Goal: Task Accomplishment & Management: Complete application form

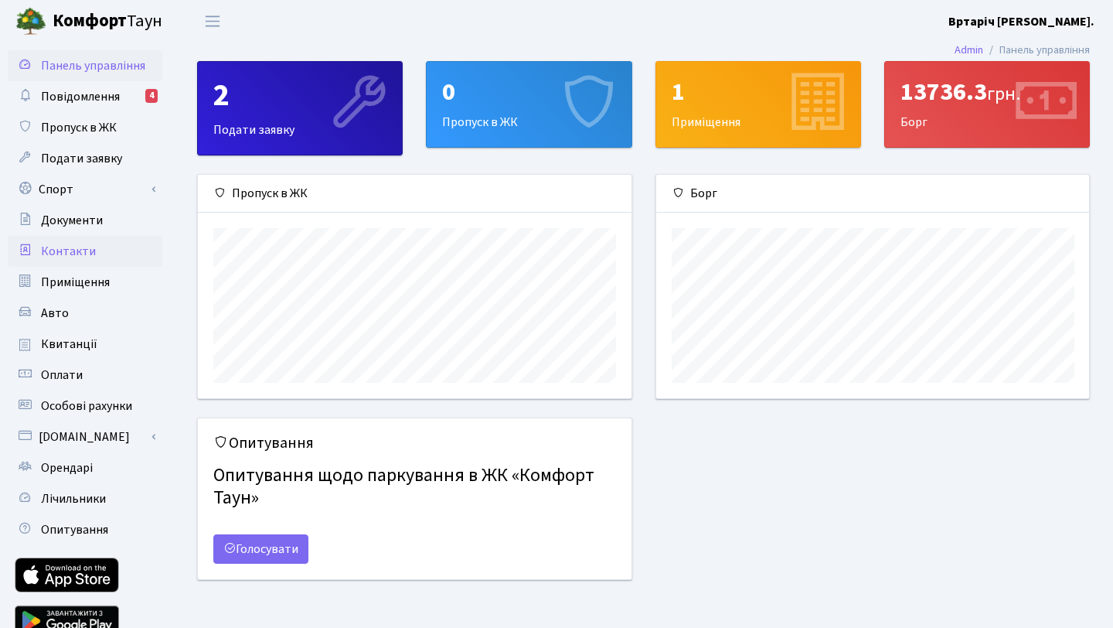
scroll to position [68, 0]
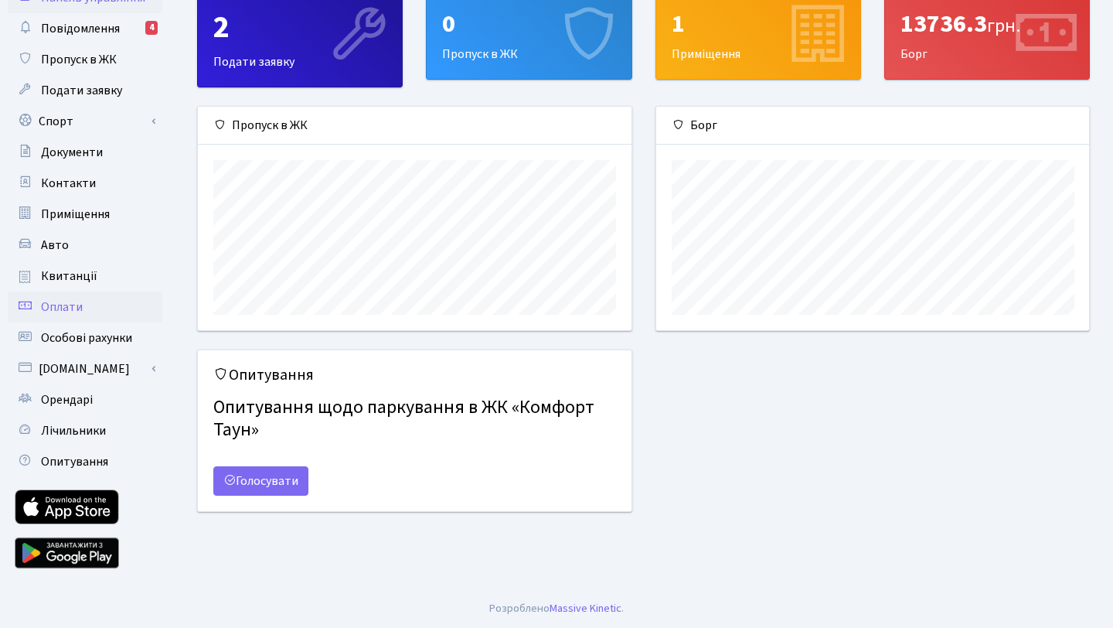
click at [65, 305] on span "Оплати" at bounding box center [62, 306] width 42 height 17
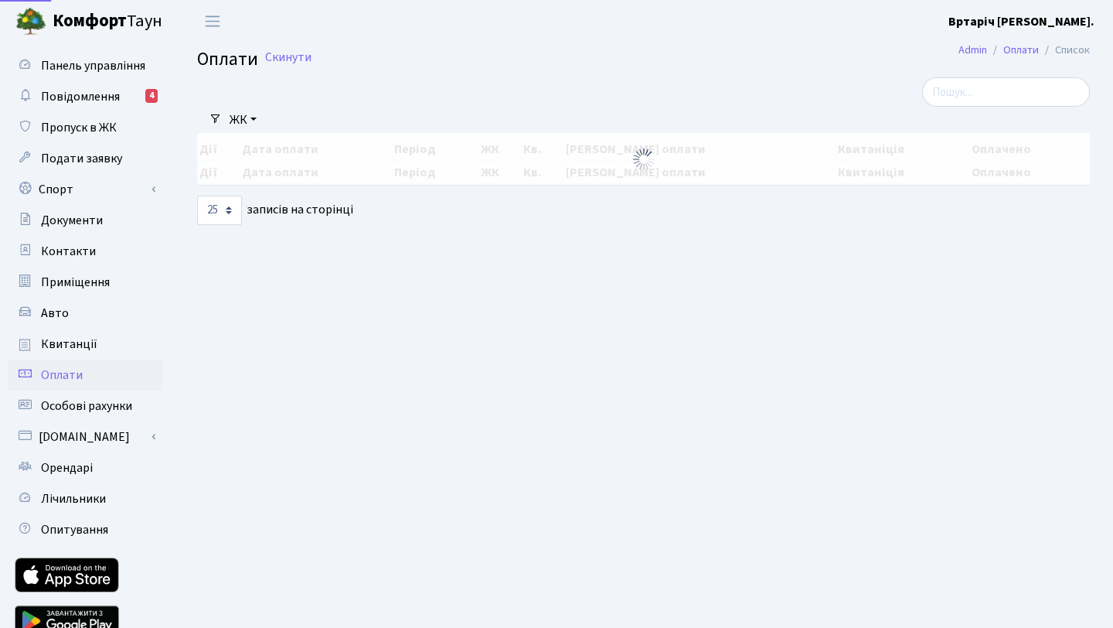
select select "25"
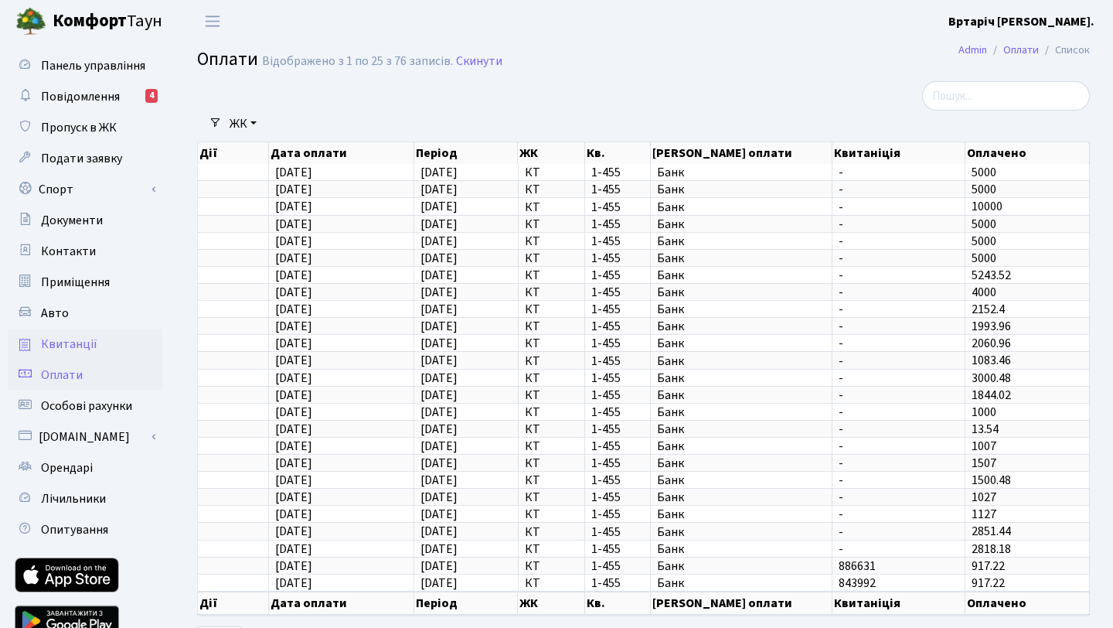
click at [84, 342] on span "Квитанції" at bounding box center [69, 344] width 56 height 17
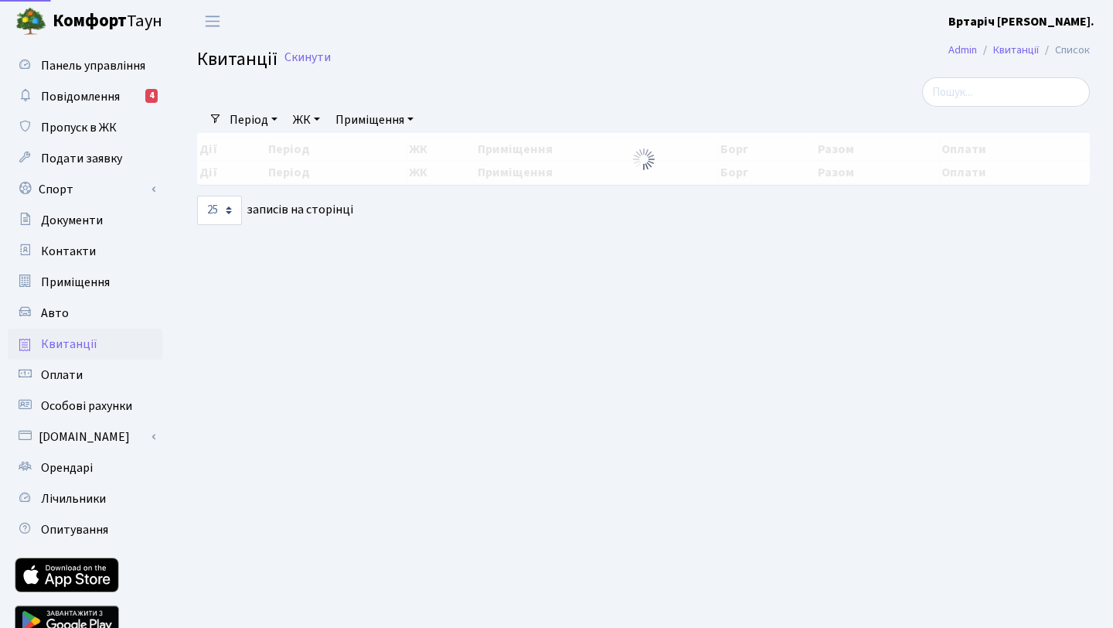
select select "25"
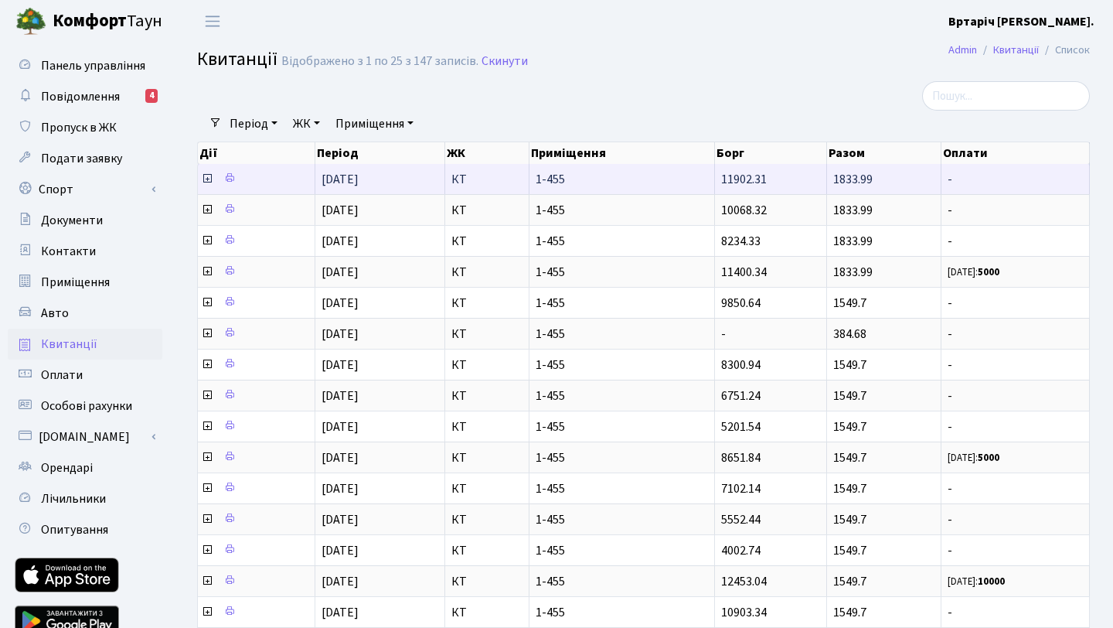
click at [736, 182] on span "11902.31" at bounding box center [744, 179] width 46 height 17
click at [760, 183] on span "11902.31" at bounding box center [744, 179] width 46 height 17
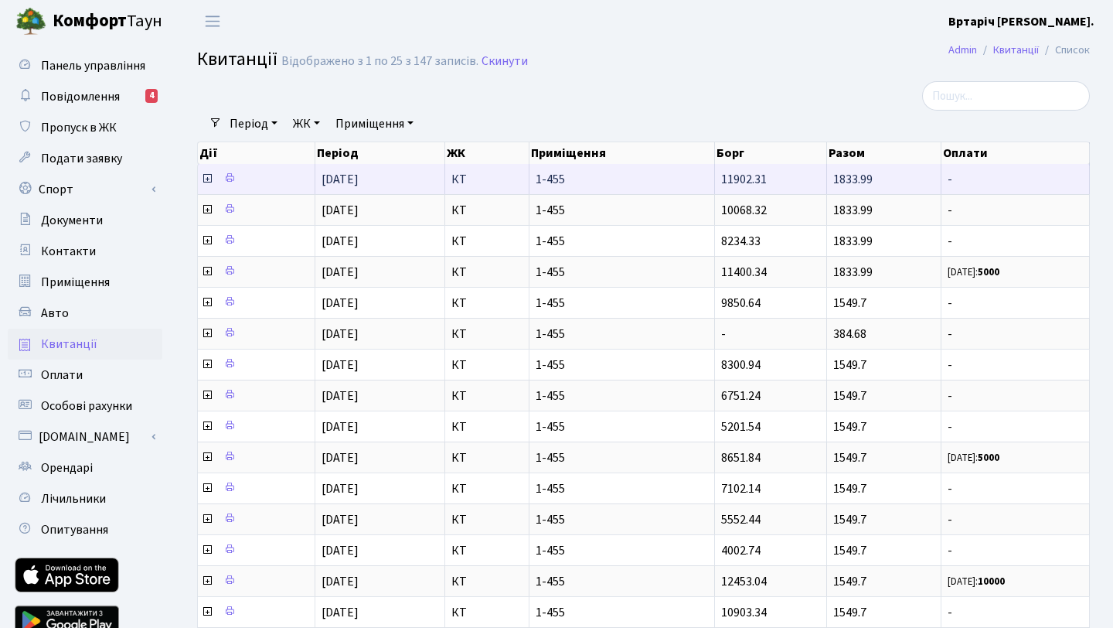
click at [760, 183] on span "11902.31" at bounding box center [744, 179] width 46 height 17
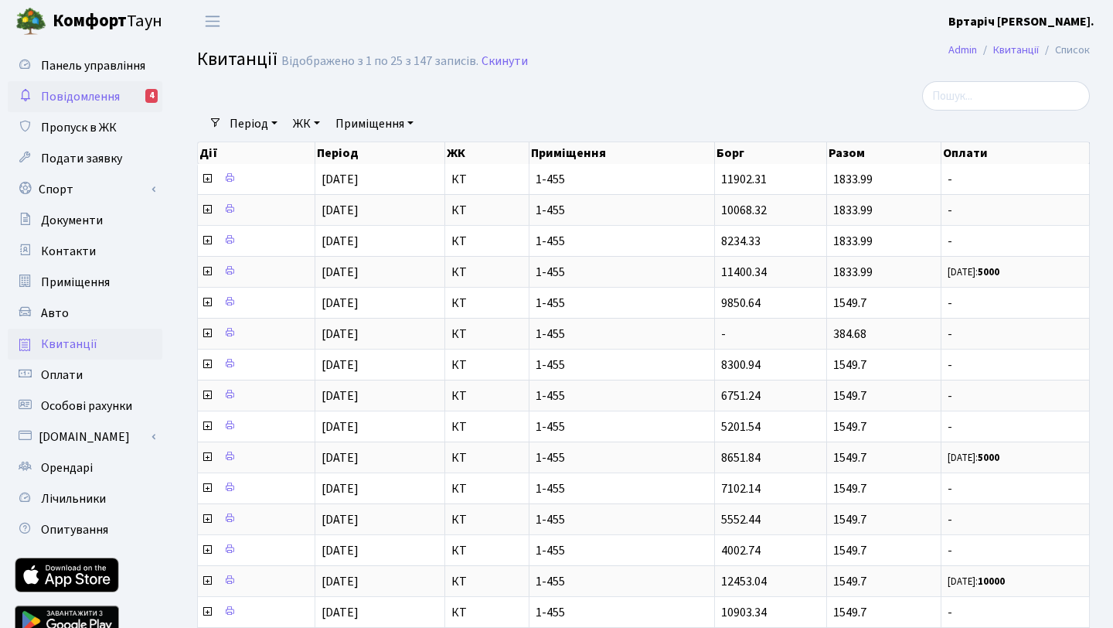
click at [92, 100] on span "Повідомлення" at bounding box center [80, 96] width 79 height 17
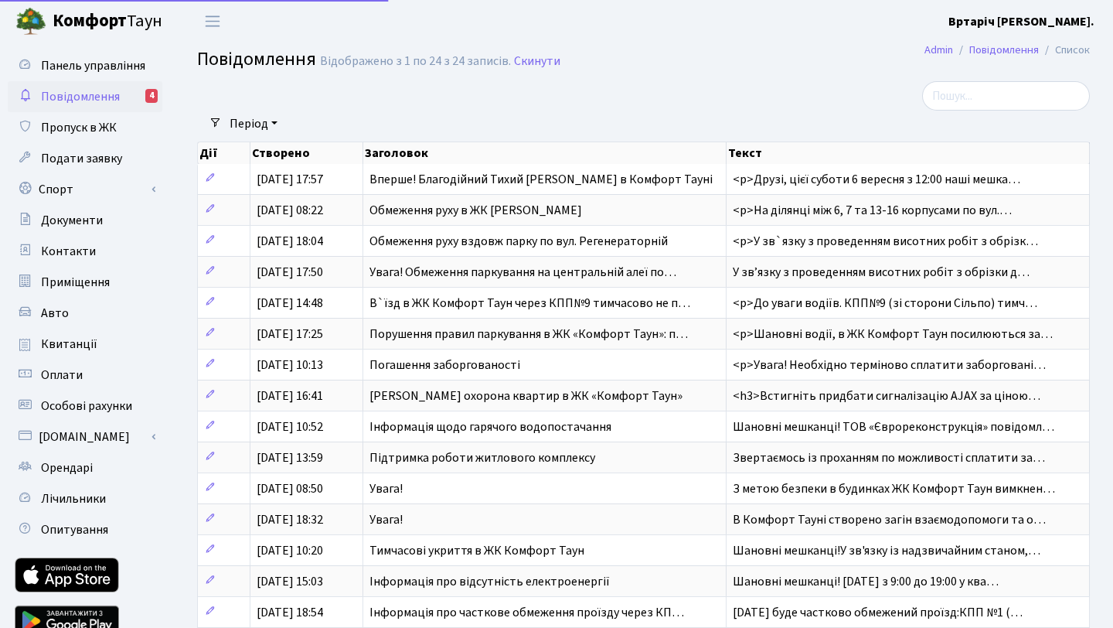
select select "25"
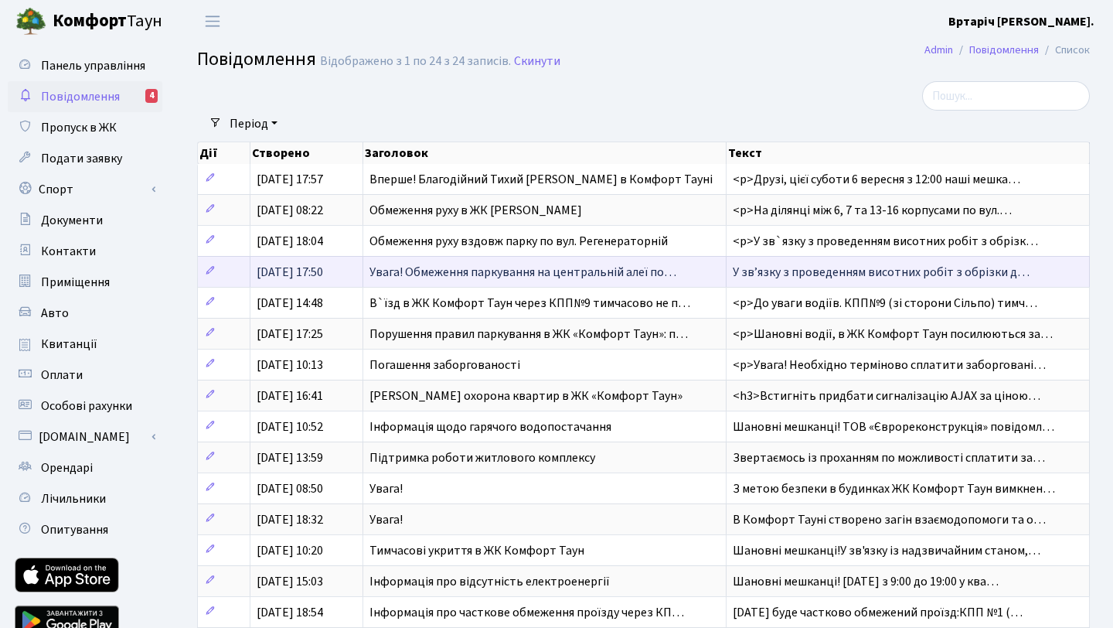
click at [448, 270] on span "Увага! Обмеження паркування на центральній алеї по…" at bounding box center [523, 272] width 307 height 17
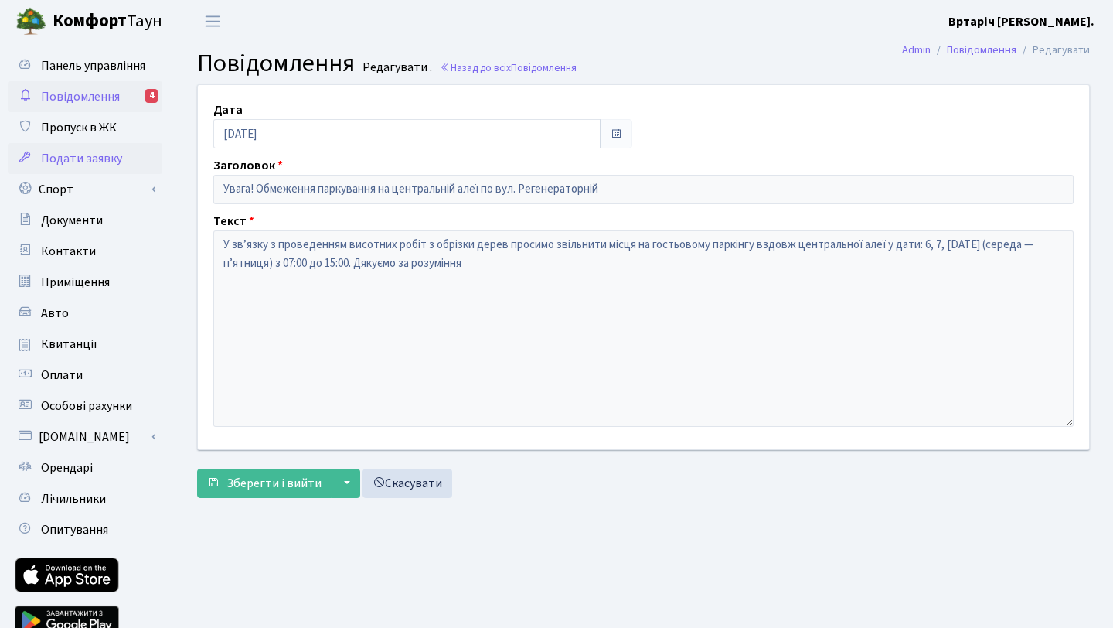
click at [98, 159] on span "Подати заявку" at bounding box center [81, 158] width 81 height 17
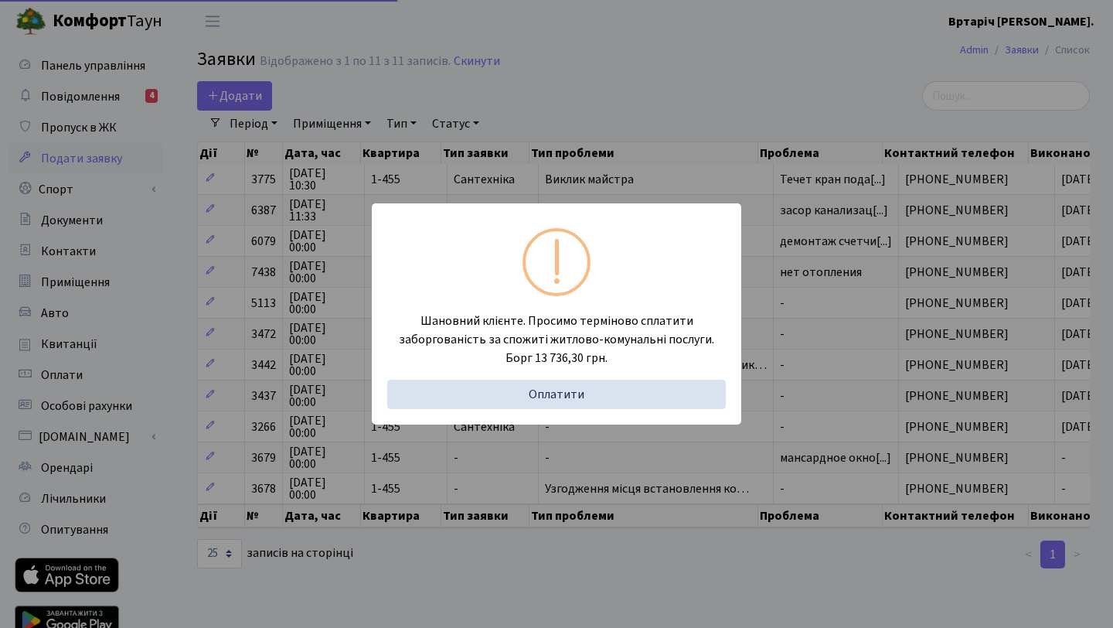
select select "25"
click at [627, 77] on div "Шановний клієнте. Просимо терміново сплатити заборгованість за спожиті житлово-…" at bounding box center [556, 314] width 1113 height 628
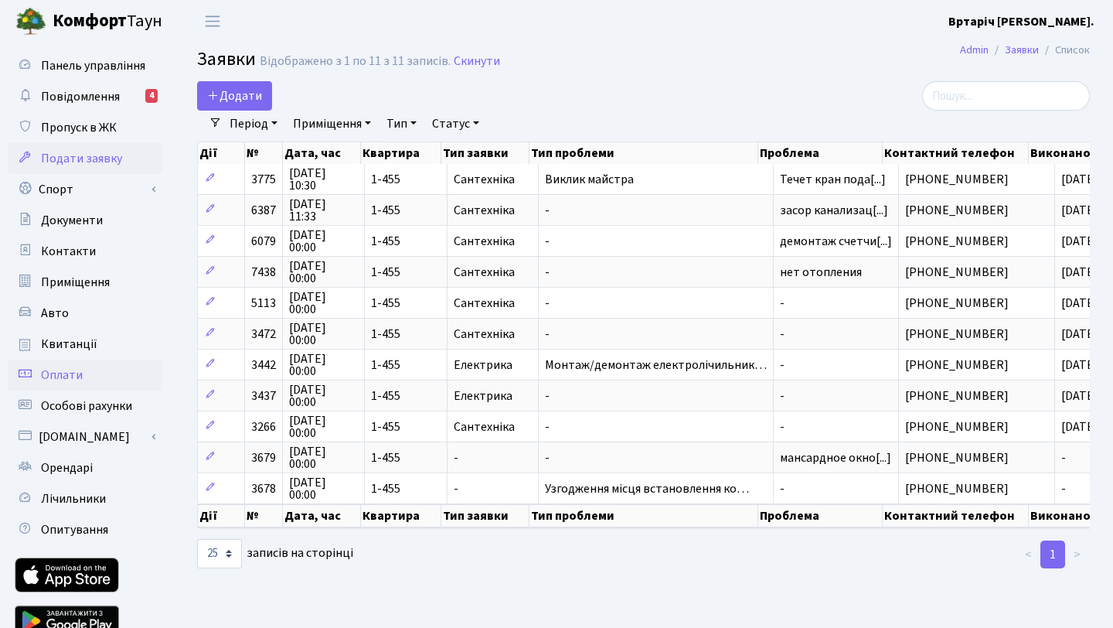
click at [72, 370] on span "Оплати" at bounding box center [62, 374] width 42 height 17
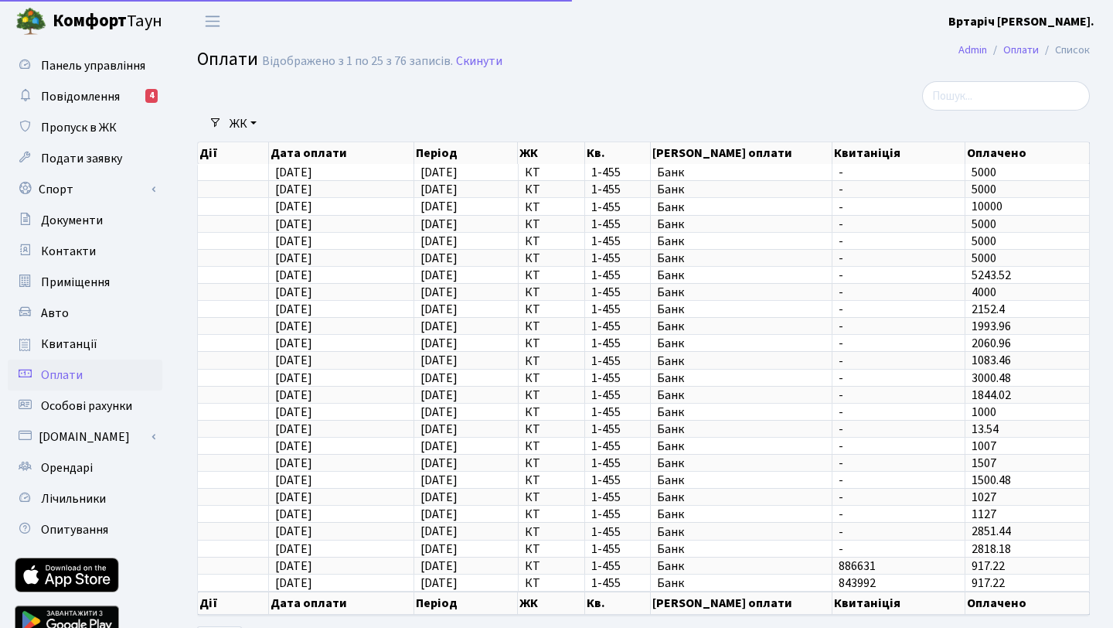
select select "25"
click at [75, 128] on span "Пропуск в ЖК" at bounding box center [79, 127] width 76 height 17
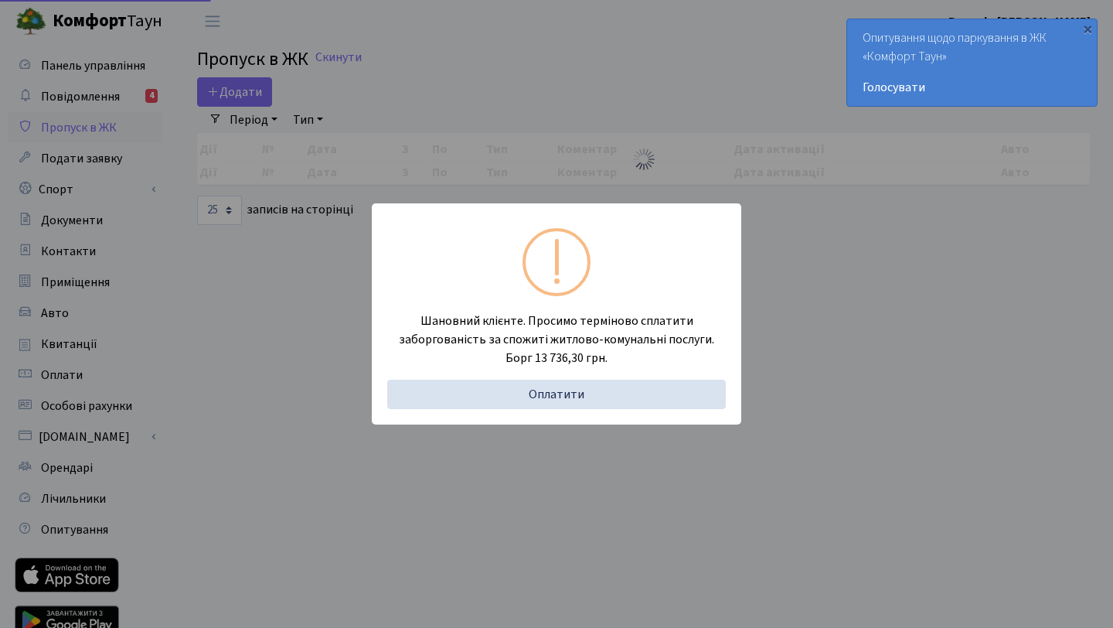
select select "25"
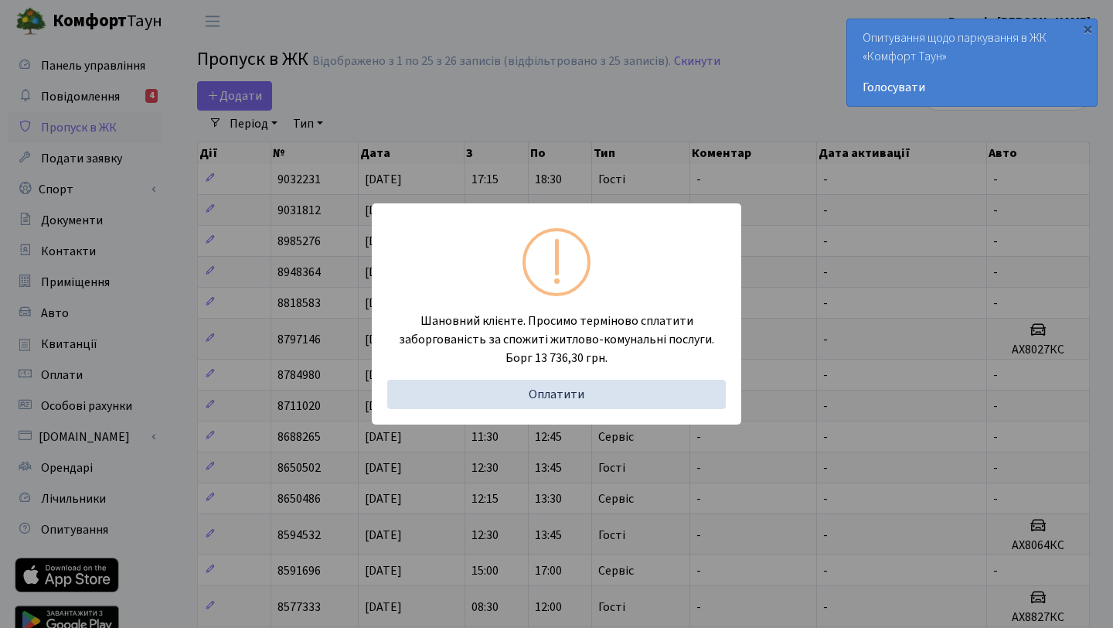
click at [95, 128] on div "Шановний клієнте. Просимо терміново сплатити заборгованість за спожиті житлово-…" at bounding box center [556, 314] width 1113 height 628
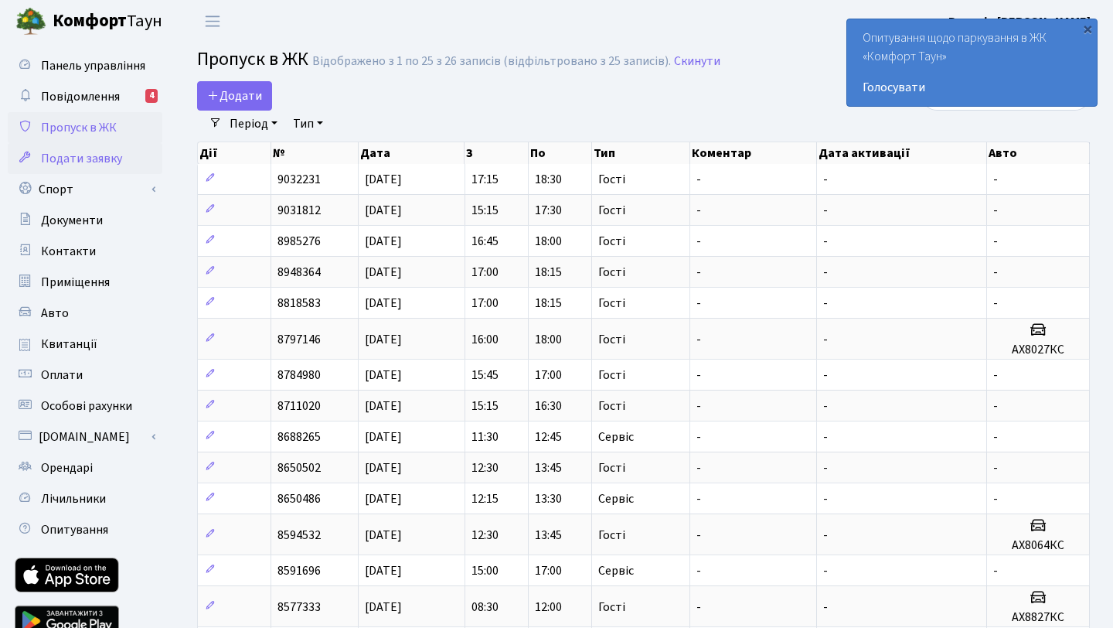
click at [90, 162] on span "Подати заявку" at bounding box center [81, 158] width 81 height 17
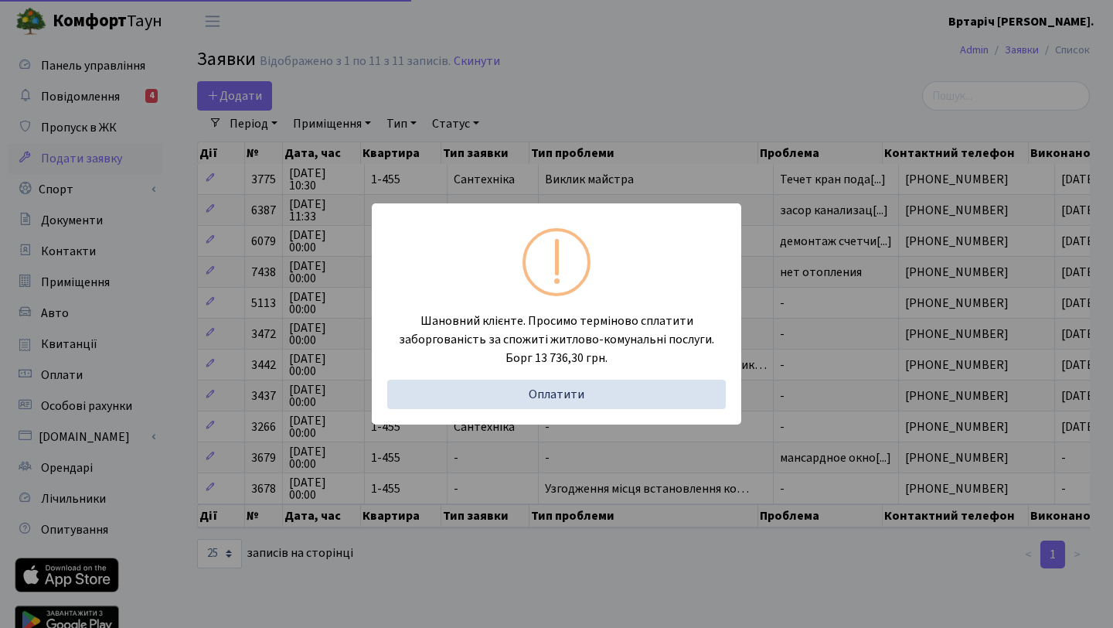
select select "25"
click at [74, 65] on div "Шановний клієнте. Просимо терміново сплатити заборгованість за спожиті житлово-…" at bounding box center [556, 314] width 1113 height 628
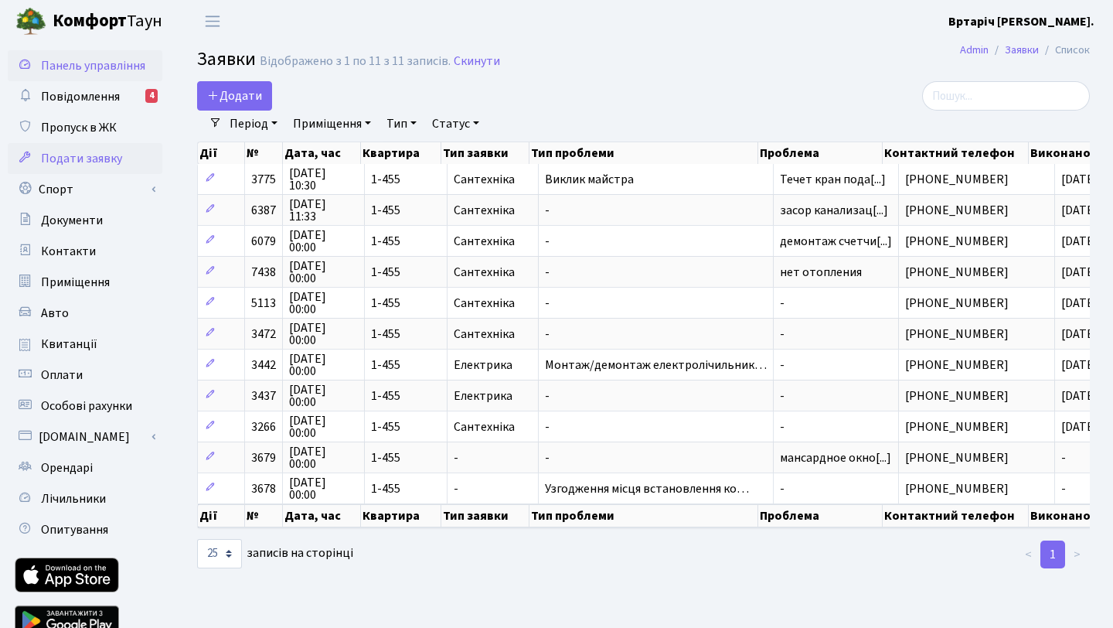
click at [92, 66] on span "Панель управління" at bounding box center [93, 65] width 104 height 17
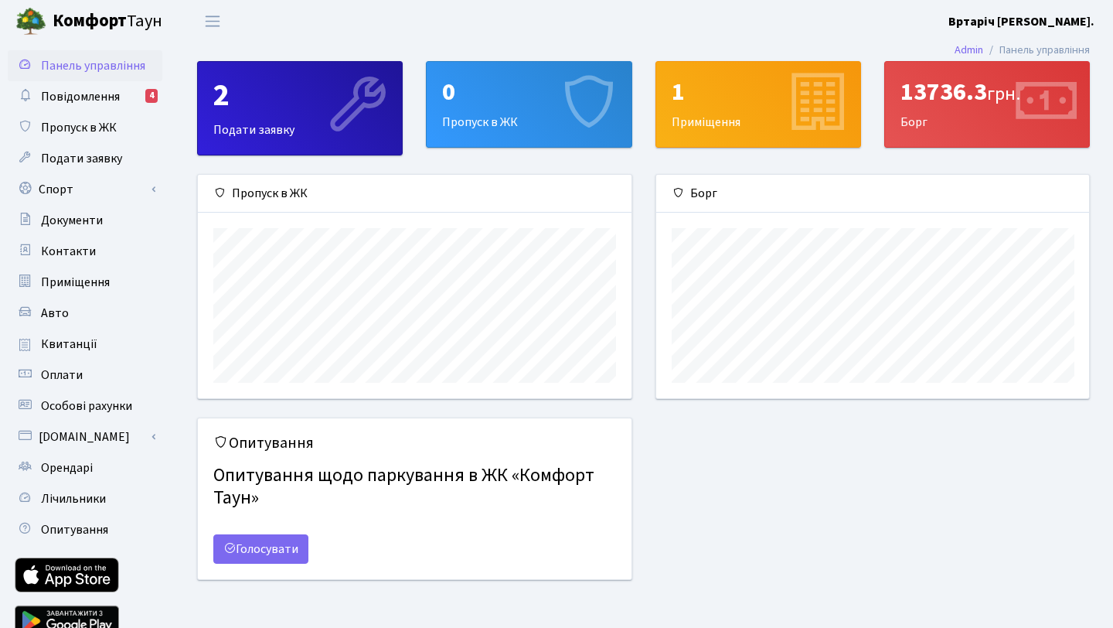
click at [254, 128] on div "2 Подати заявку" at bounding box center [300, 108] width 204 height 93
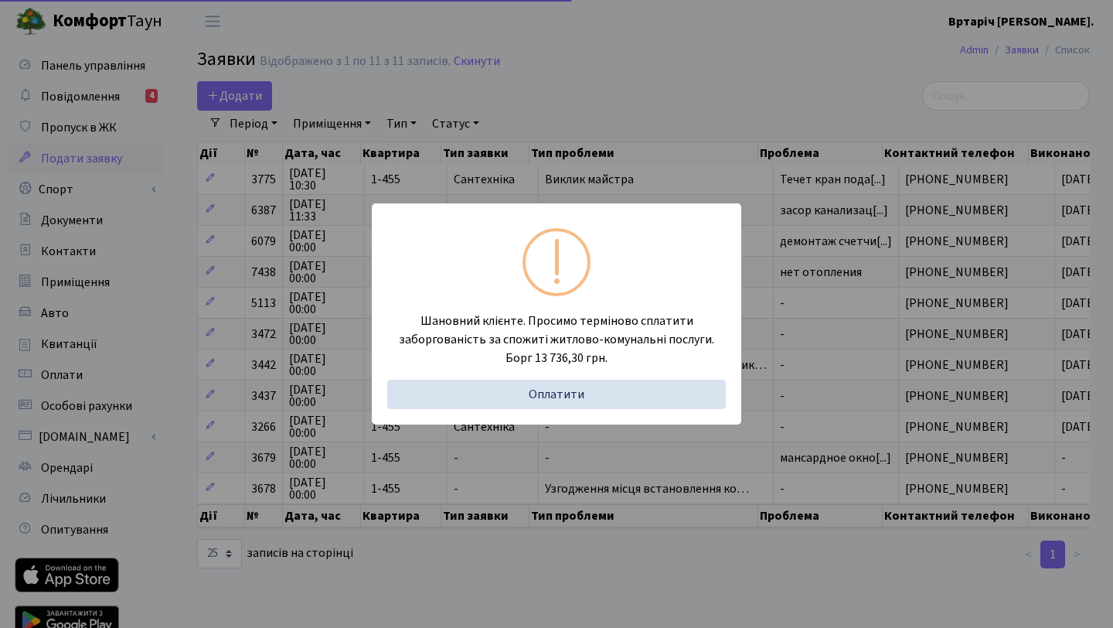
select select "25"
click at [244, 95] on div "Шановний клієнте. Просимо терміново сплатити заборгованість за спожиті житлово-…" at bounding box center [556, 314] width 1113 height 628
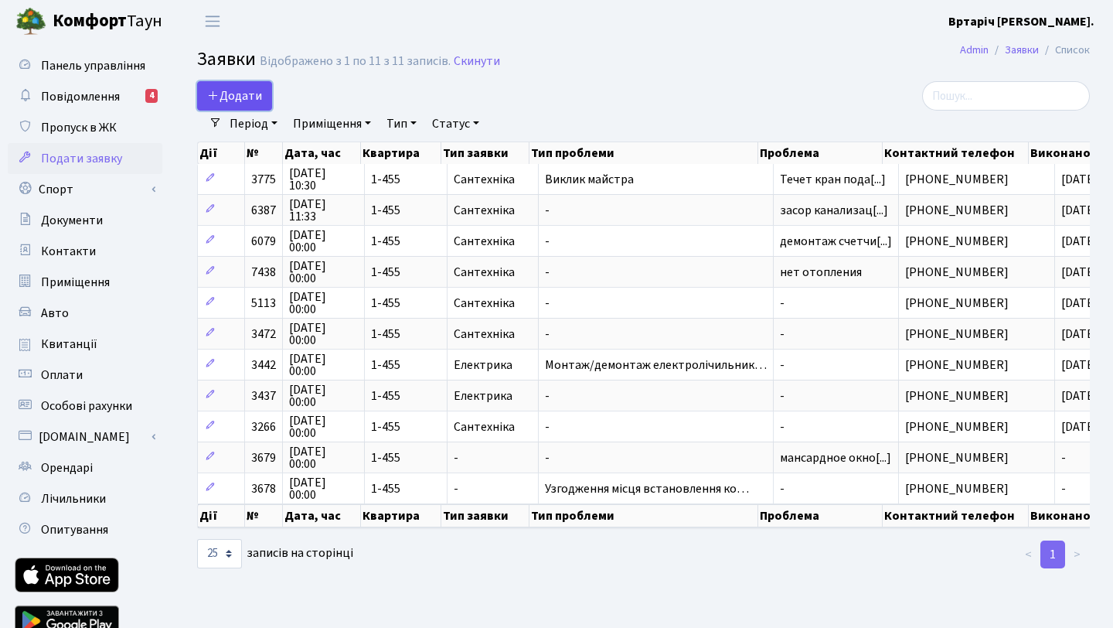
click at [245, 99] on span "Додати" at bounding box center [234, 95] width 55 height 17
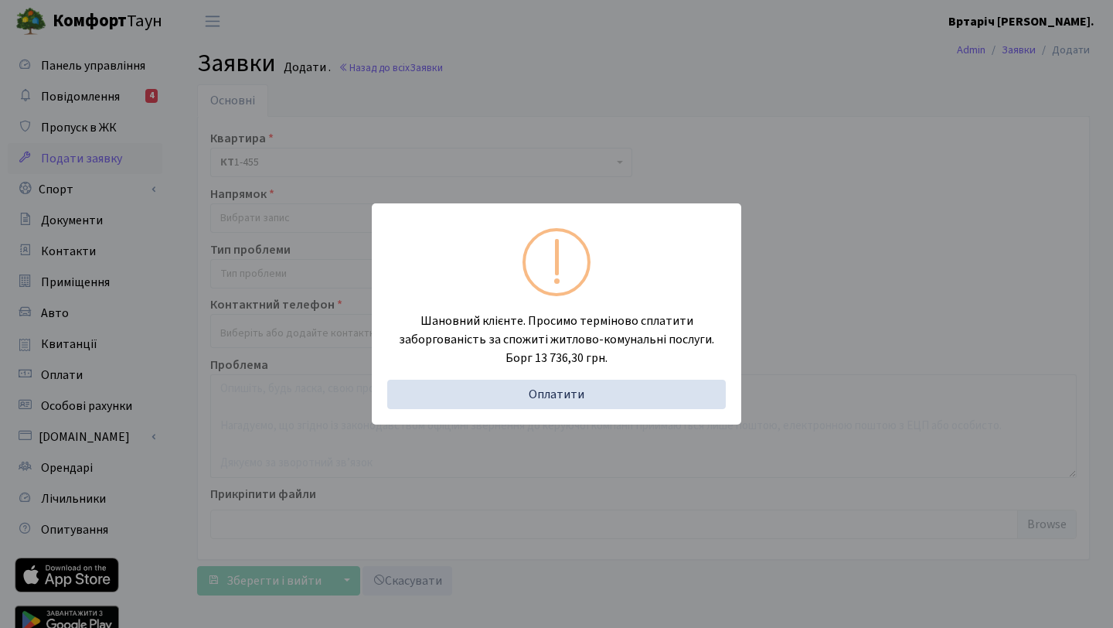
click at [326, 220] on div "Шановний клієнте. Просимо терміново сплатити заборгованість за спожиті житлово-…" at bounding box center [556, 314] width 1113 height 628
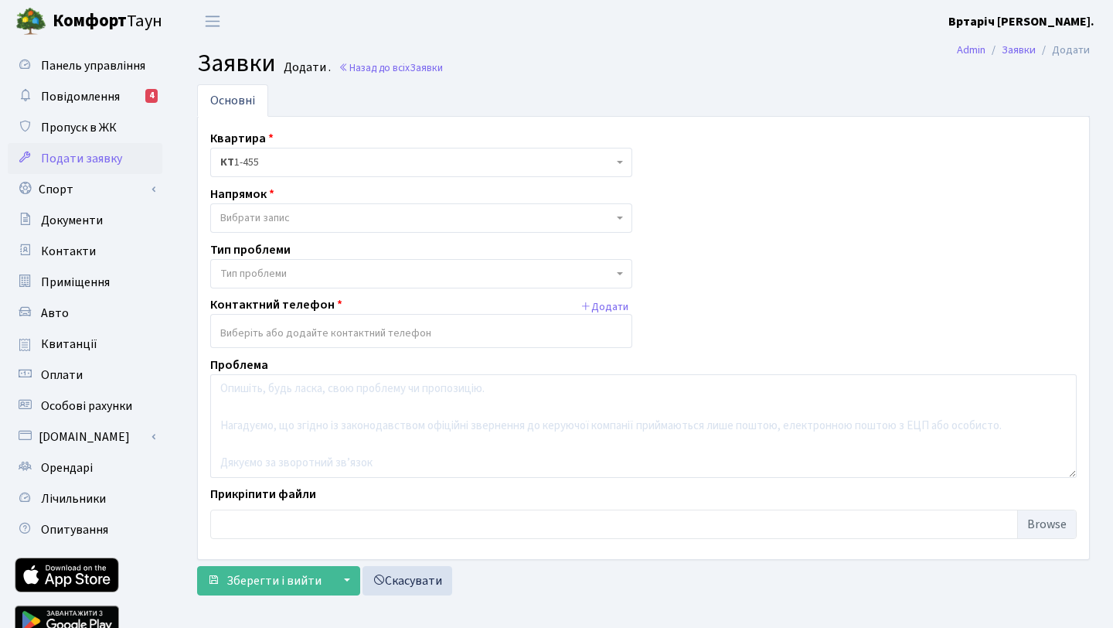
click at [335, 219] on span "Вибрати запис" at bounding box center [416, 217] width 393 height 15
click at [718, 101] on ul "Основні" at bounding box center [643, 100] width 893 height 32
